Goal: Task Accomplishment & Management: Manage account settings

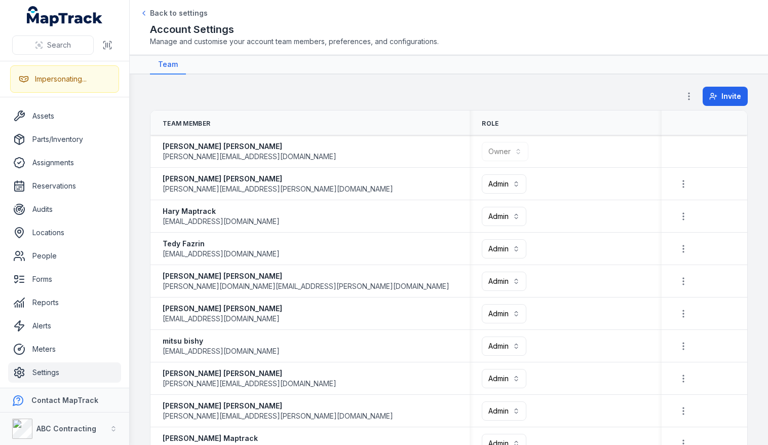
click at [506, 87] on div "Invite" at bounding box center [449, 98] width 598 height 23
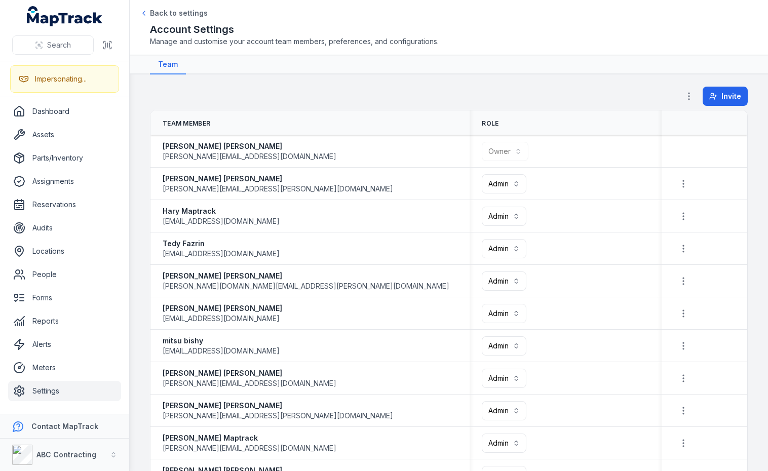
click at [548, 22] on h2 "Account Settings" at bounding box center [449, 29] width 598 height 14
click at [505, 34] on h2 "Account Settings" at bounding box center [449, 29] width 598 height 14
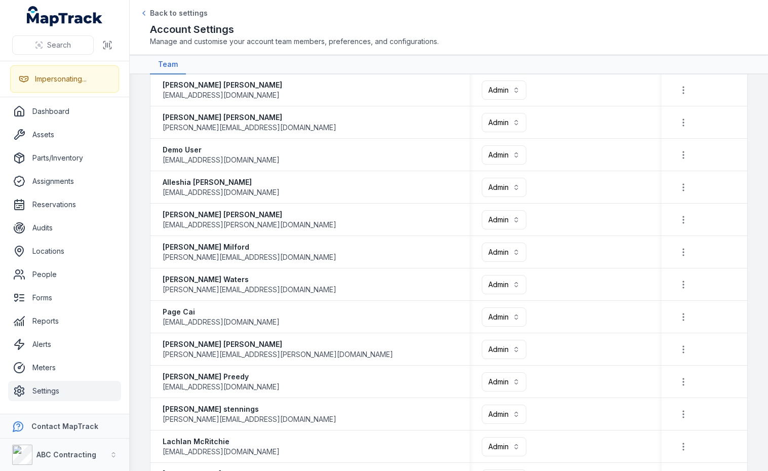
scroll to position [771, 0]
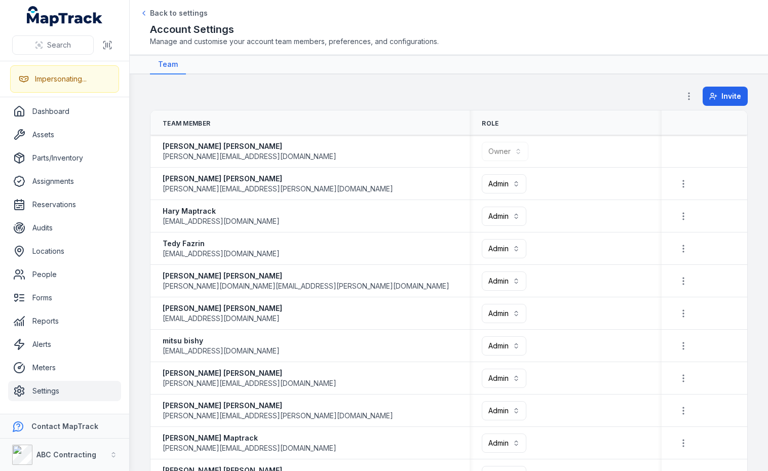
scroll to position [771, 0]
click at [506, 42] on span "Manage and customise your account team members, preferences, and configurations." at bounding box center [449, 41] width 598 height 10
